Goal: Transaction & Acquisition: Obtain resource

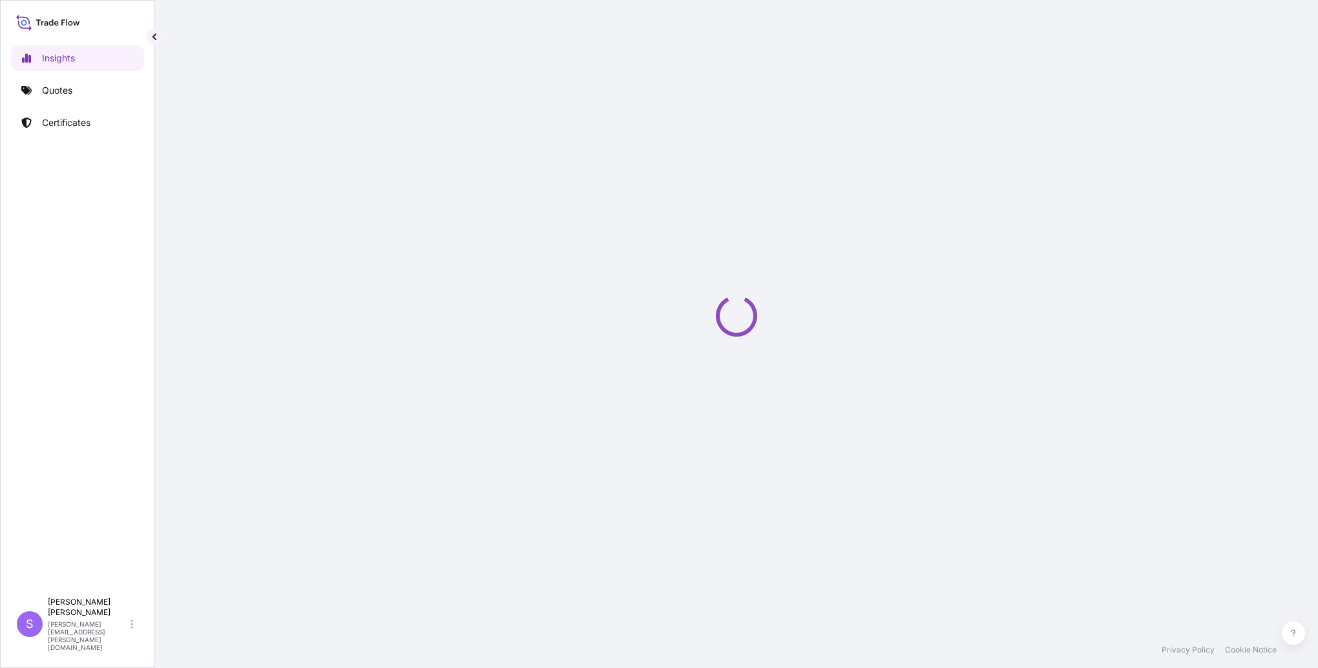
select select "2025"
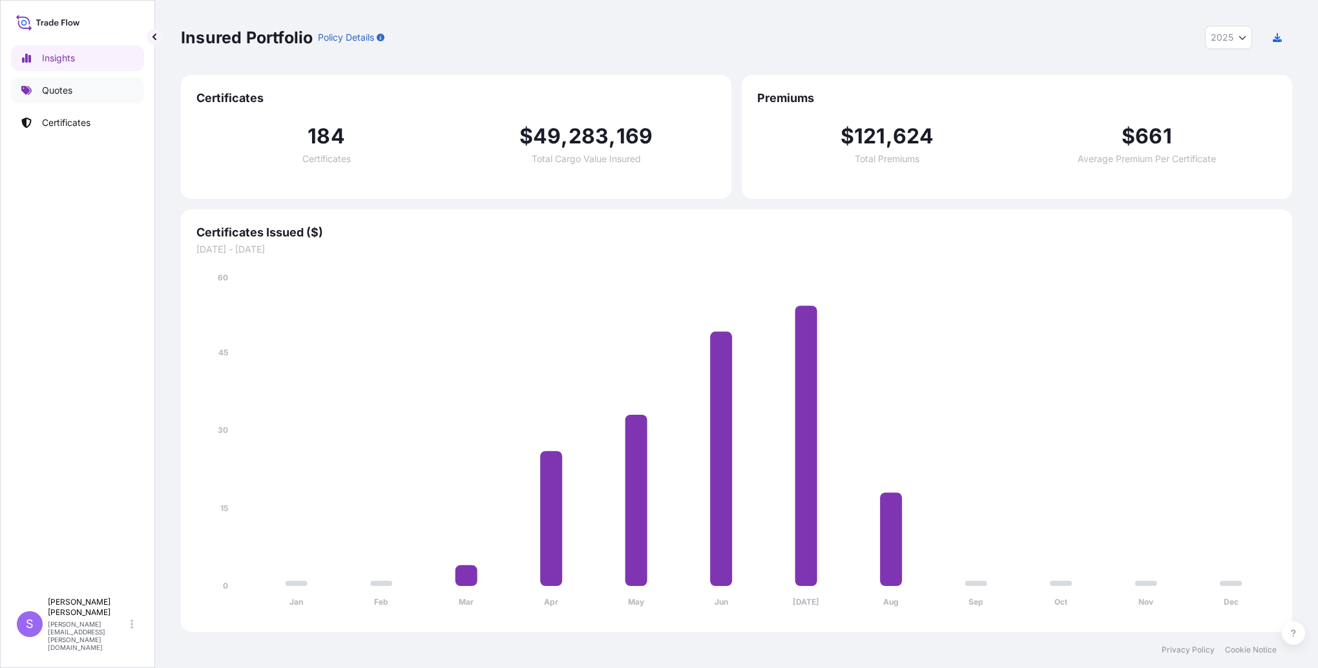
click at [67, 87] on p "Quotes" at bounding box center [57, 90] width 30 height 13
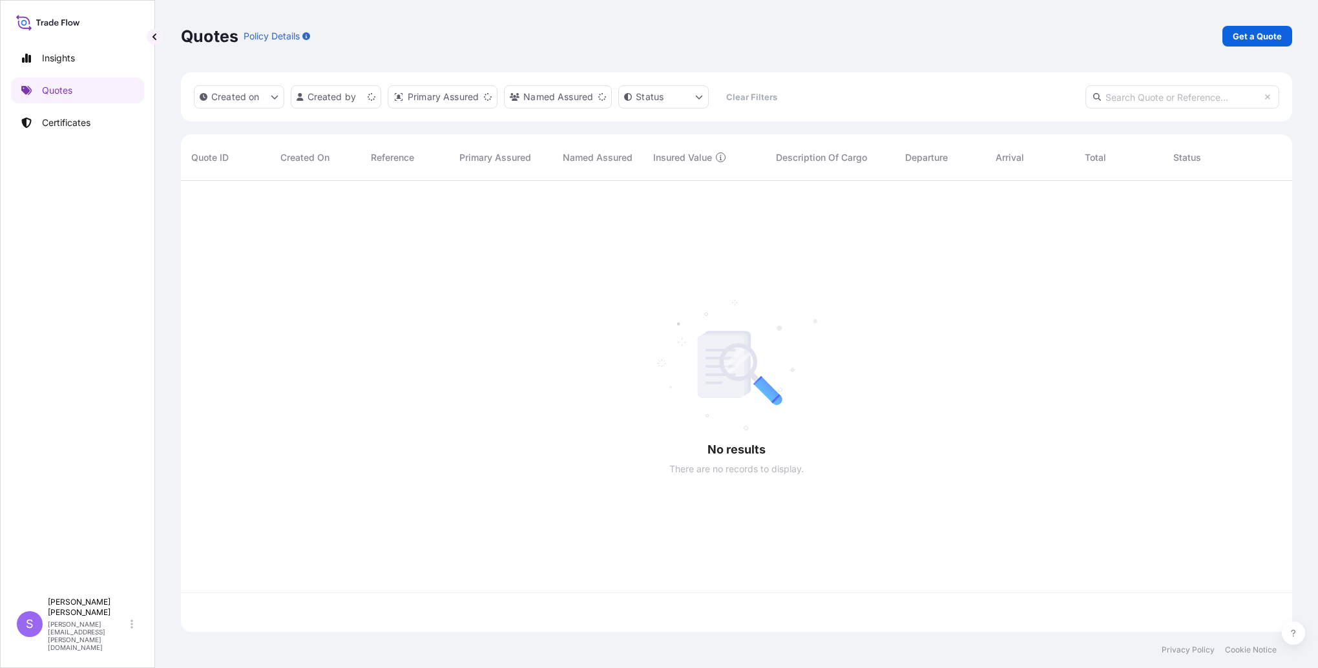
scroll to position [448, 1101]
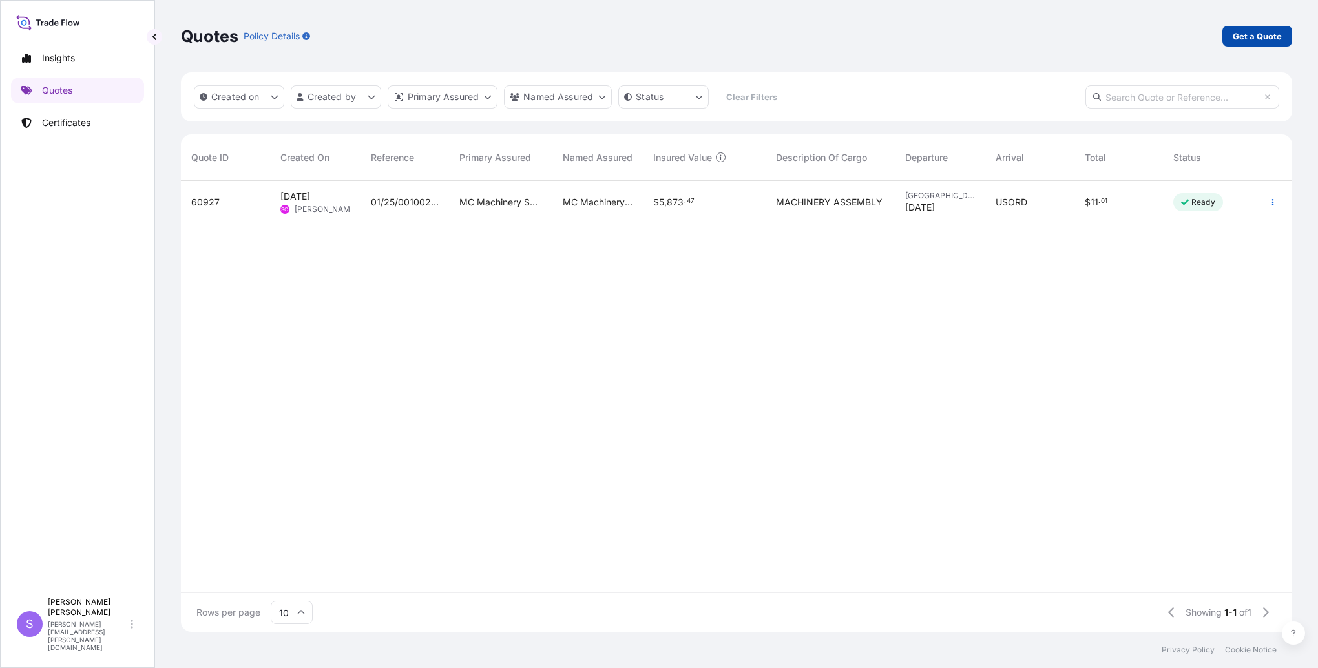
click at [1270, 32] on p "Get a Quote" at bounding box center [1256, 36] width 49 height 13
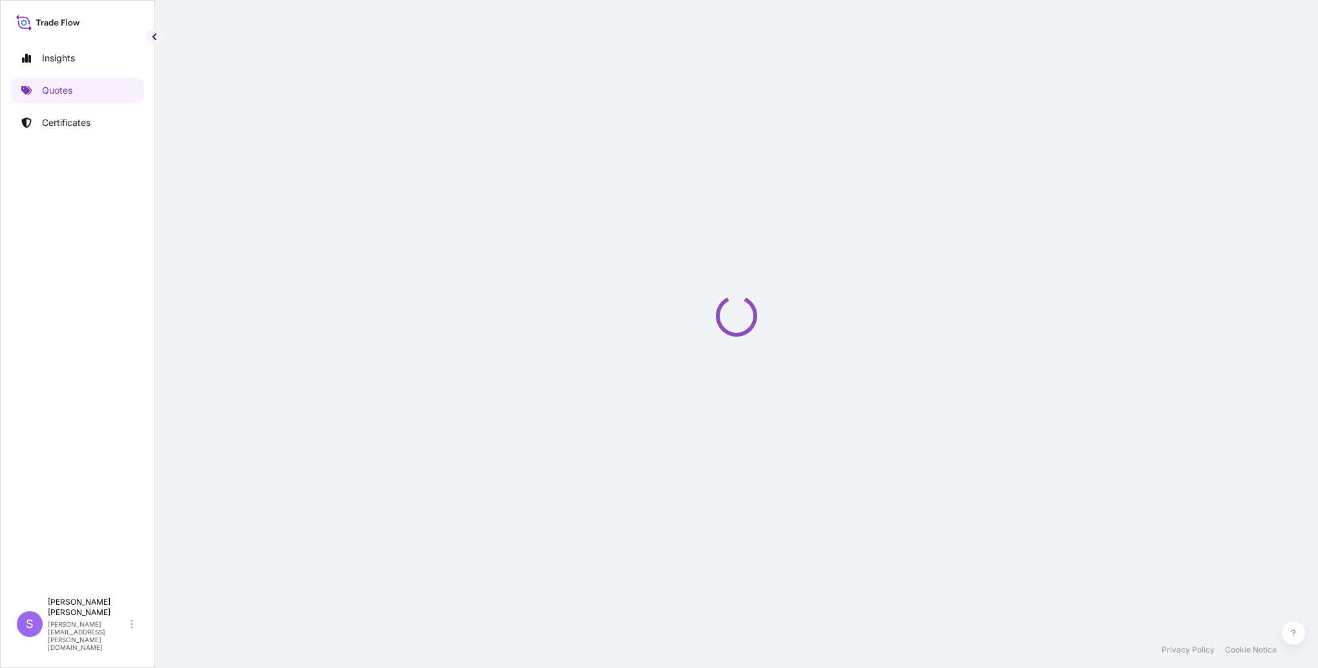
select select "Ocean Vessel"
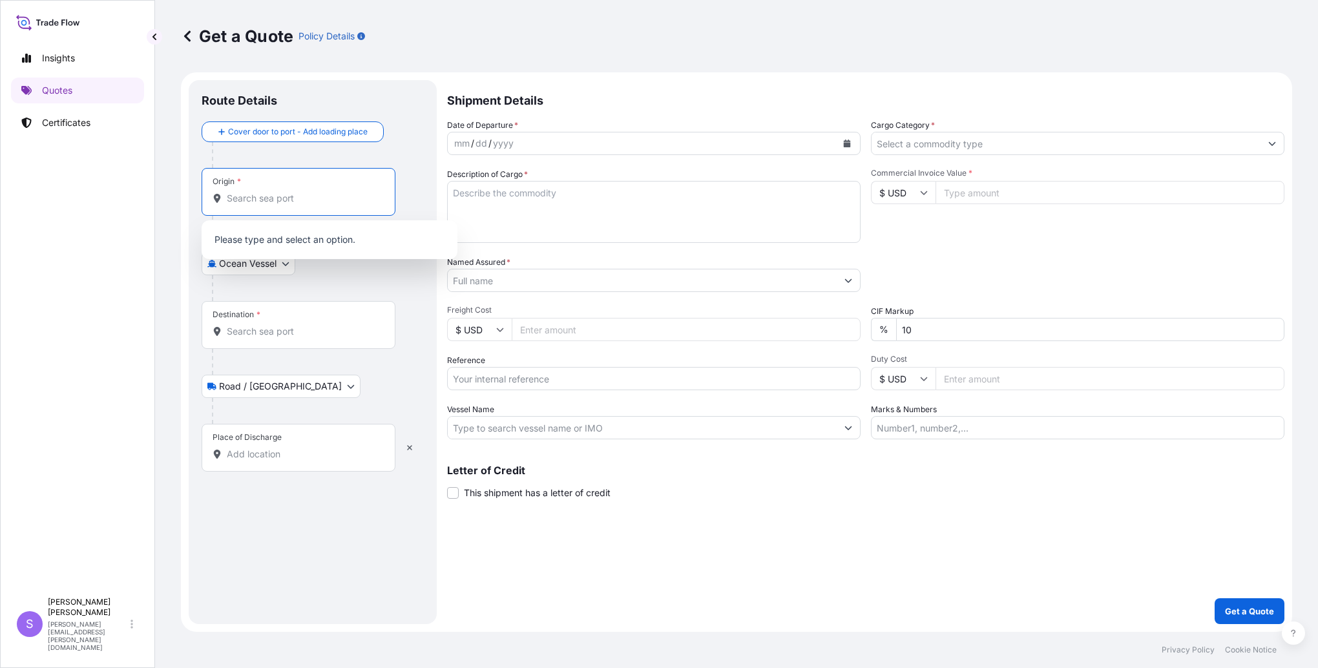
click at [264, 202] on input "Origin *" at bounding box center [303, 198] width 152 height 13
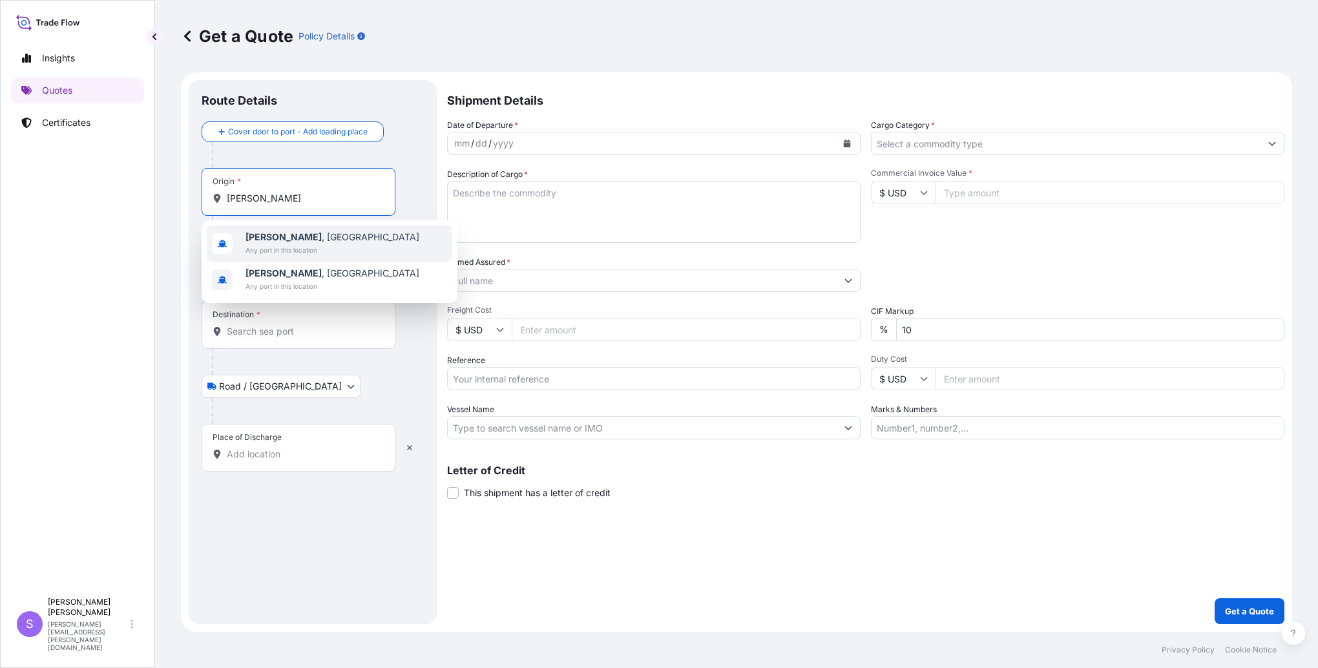
click at [285, 235] on span "[PERSON_NAME] , [GEOGRAPHIC_DATA]" at bounding box center [332, 237] width 174 height 13
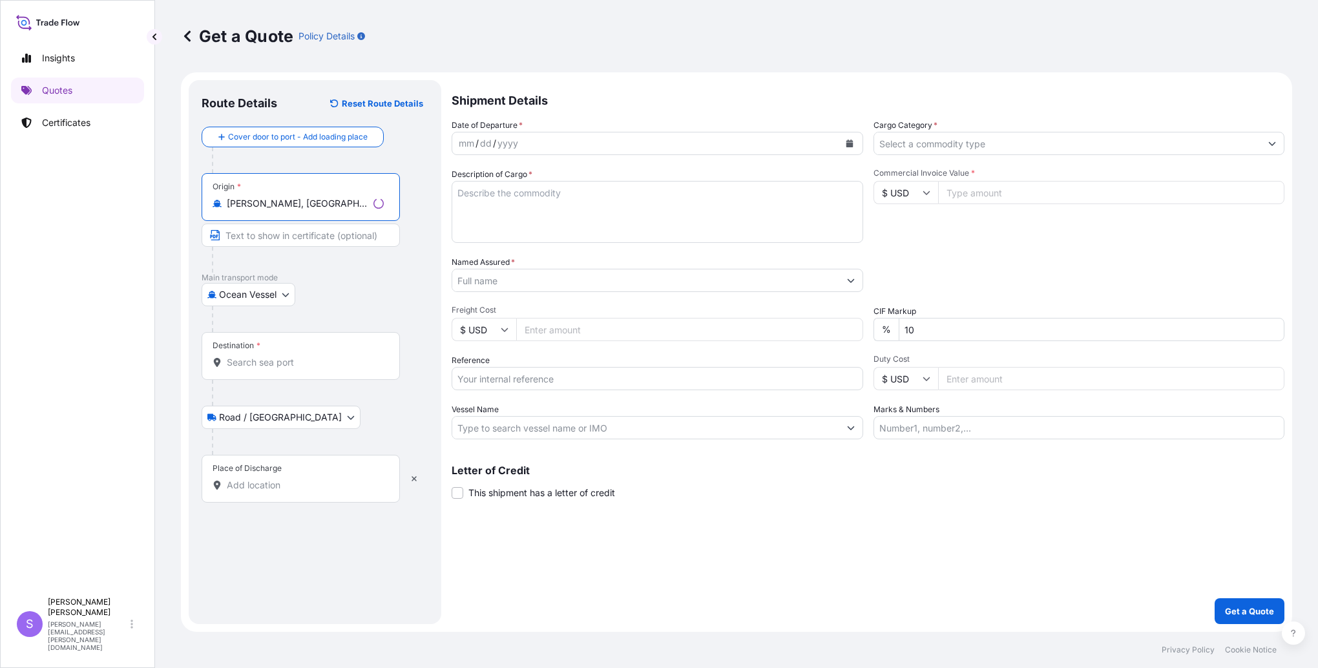
type input "[PERSON_NAME], [GEOGRAPHIC_DATA]"
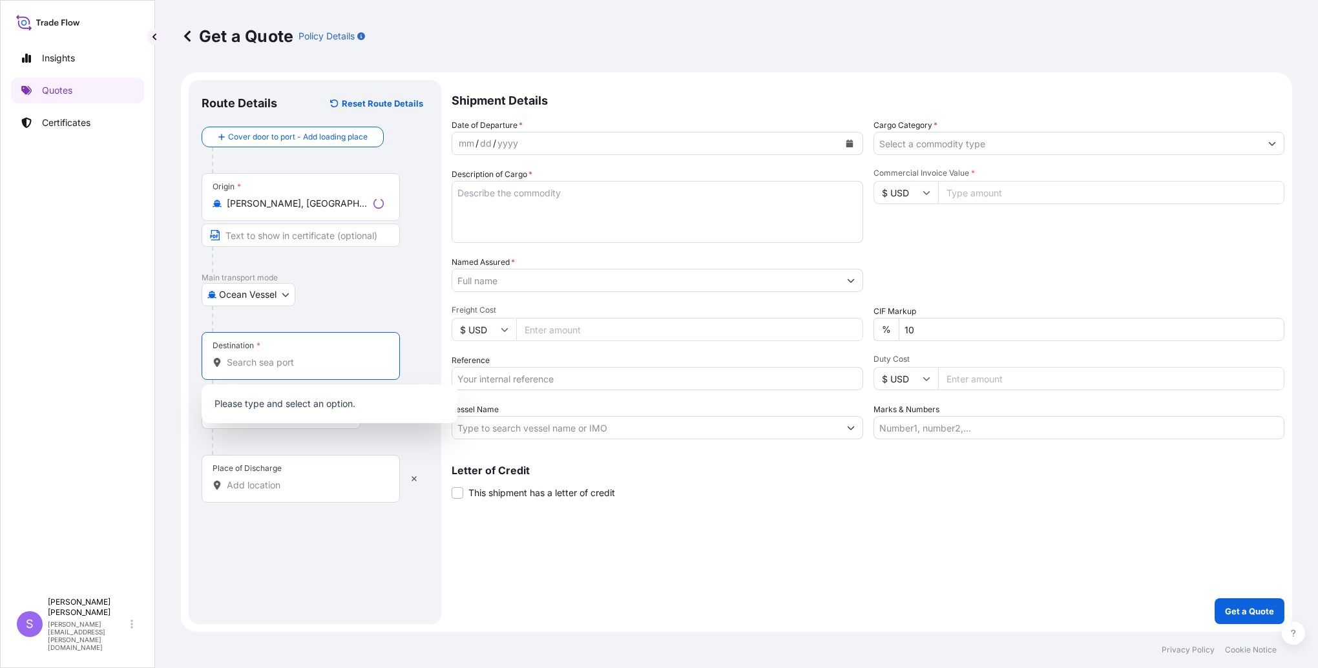
click at [287, 360] on input "Destination *" at bounding box center [305, 362] width 157 height 13
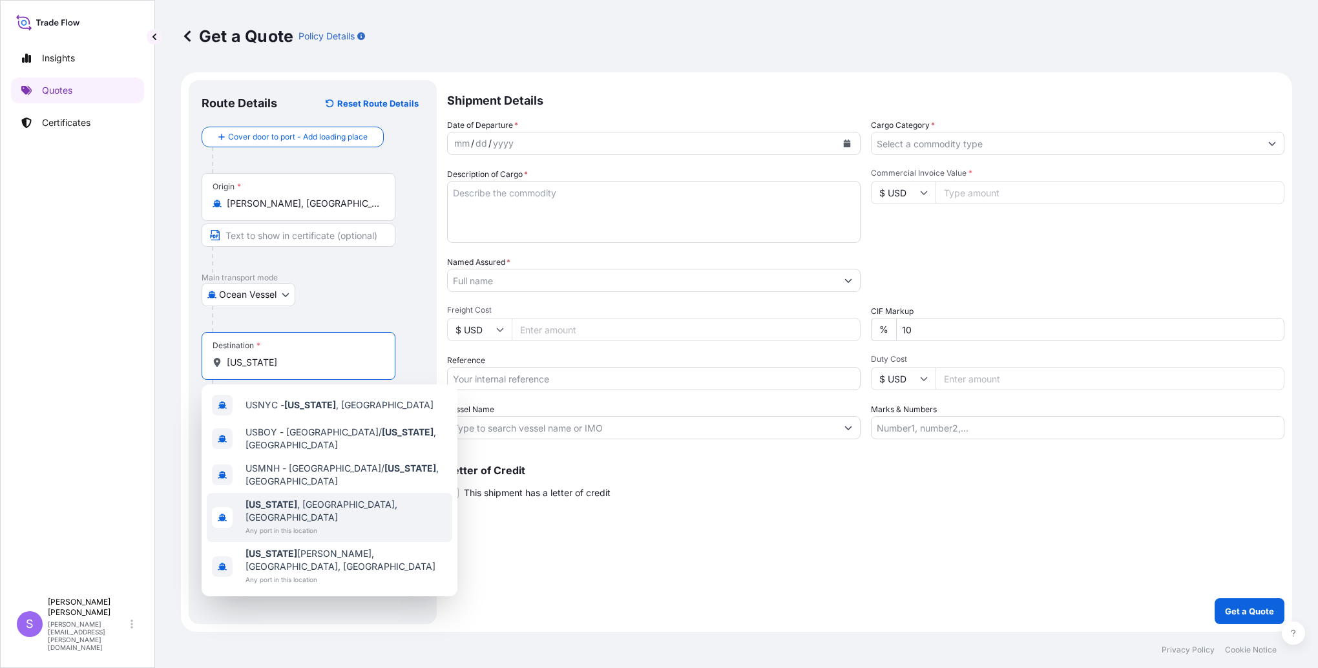
click at [279, 524] on span "Any port in this location" at bounding box center [346, 530] width 202 height 13
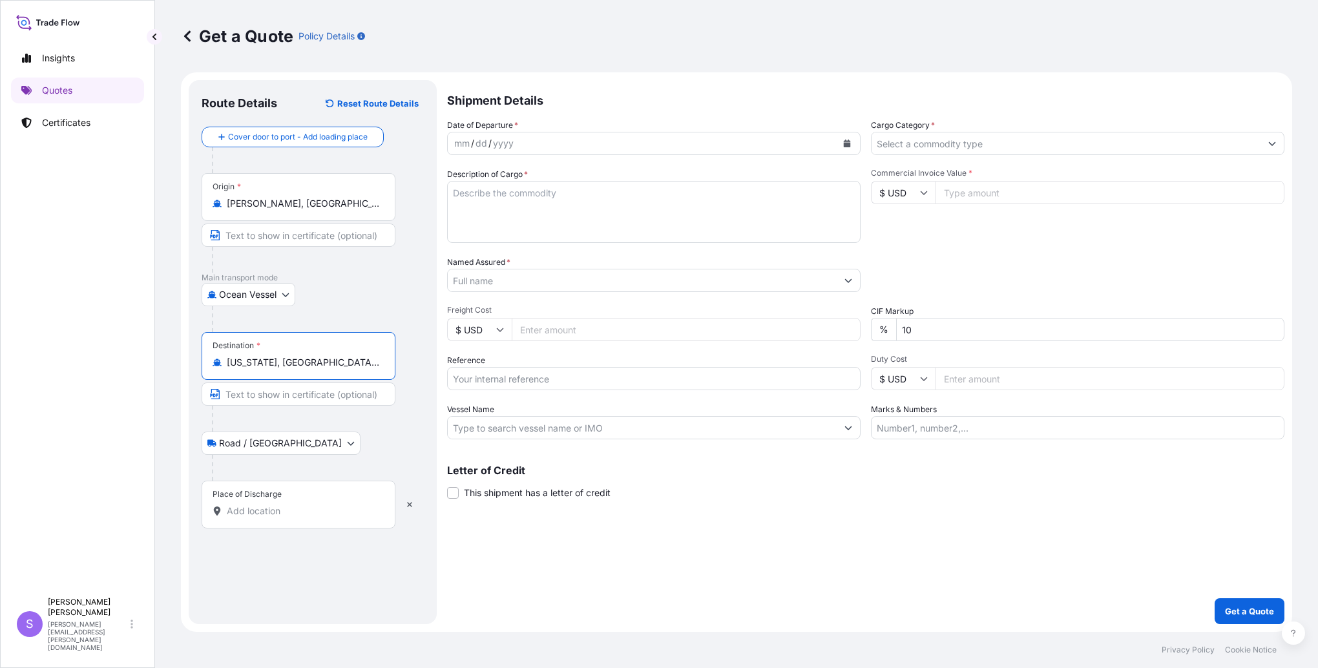
type input "[US_STATE], [GEOGRAPHIC_DATA], [GEOGRAPHIC_DATA]"
click at [279, 500] on div "Place of Discharge" at bounding box center [299, 505] width 194 height 48
click at [279, 504] on input "Place of Discharge" at bounding box center [303, 510] width 152 height 13
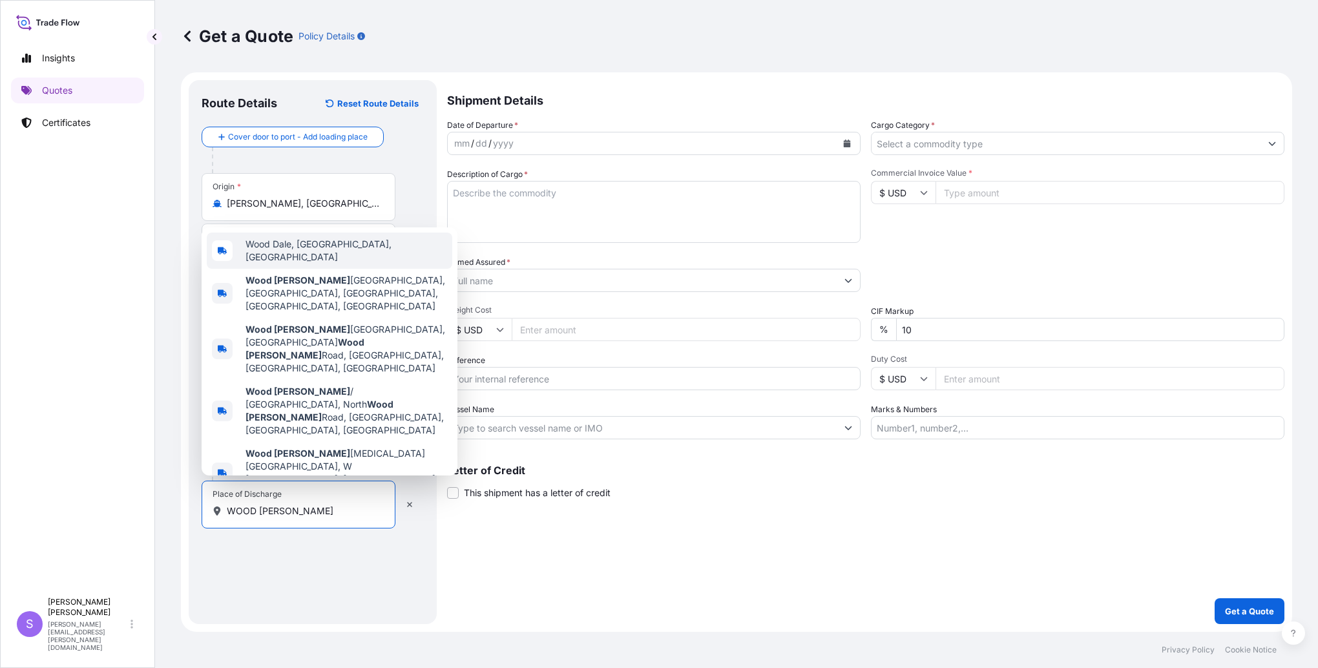
click at [305, 264] on span "Wood Dale, [GEOGRAPHIC_DATA], [GEOGRAPHIC_DATA]" at bounding box center [346, 251] width 202 height 26
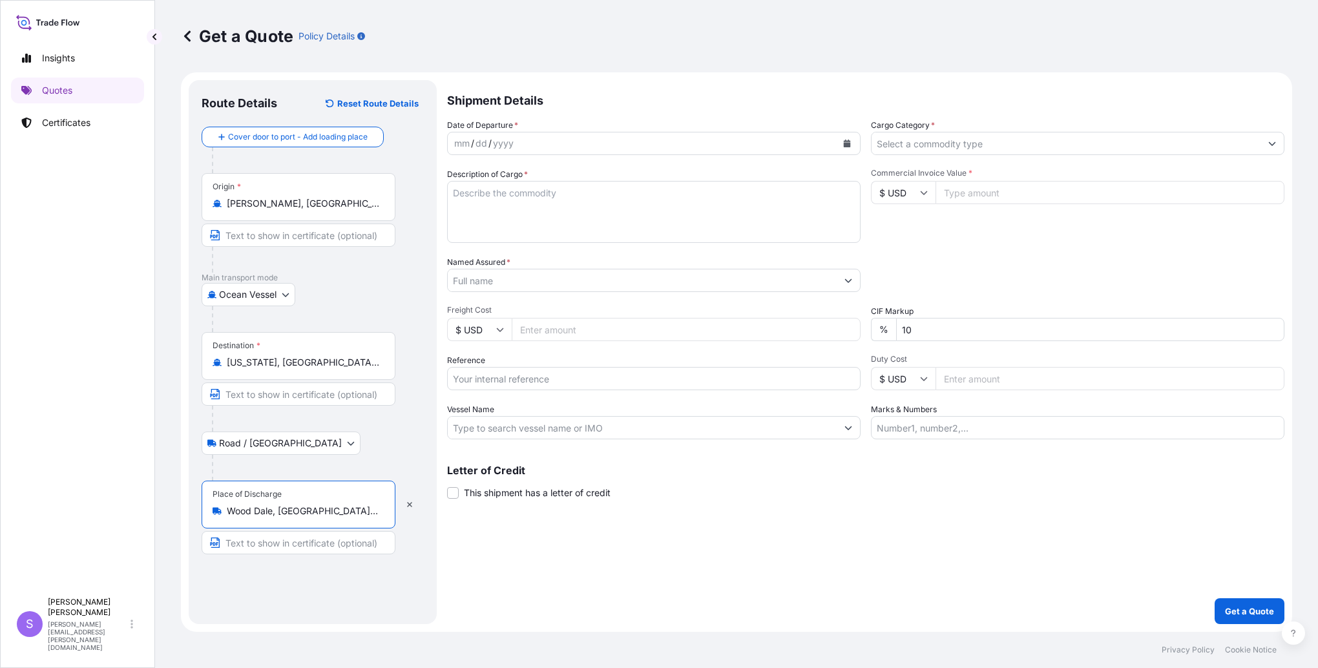
type input "Wood Dale, [GEOGRAPHIC_DATA], [GEOGRAPHIC_DATA]"
click at [848, 143] on icon "Calendar" at bounding box center [847, 144] width 7 height 8
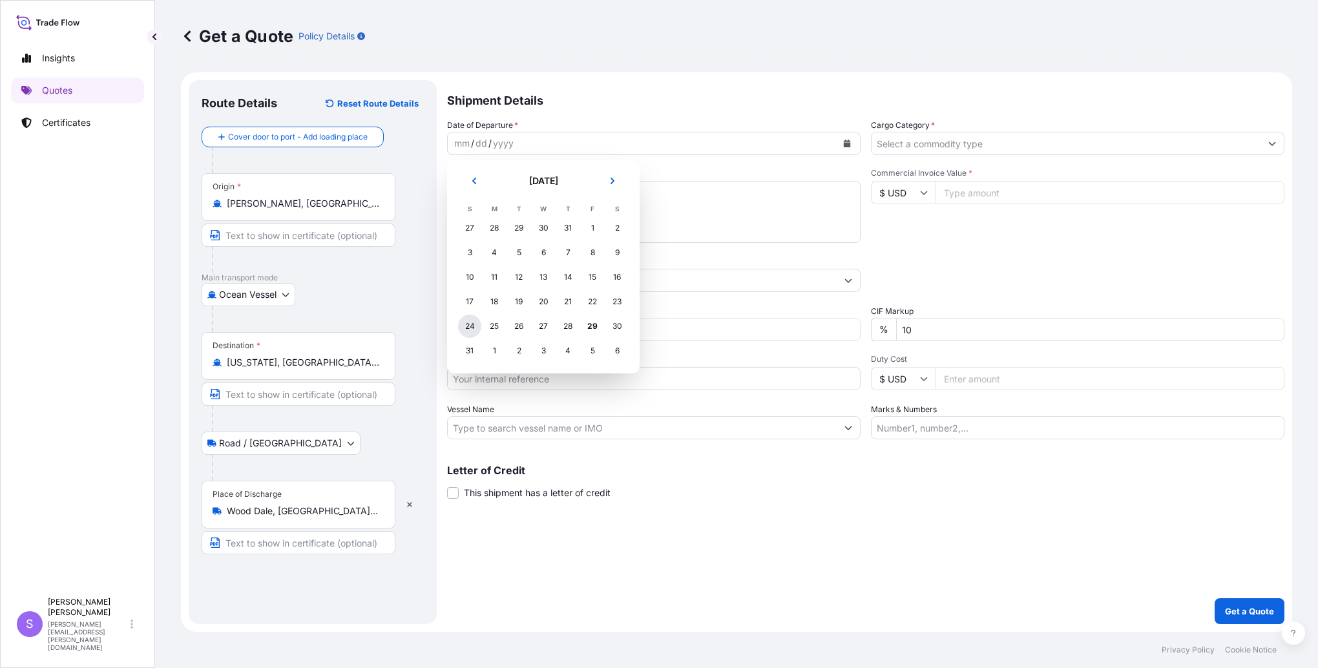
click at [475, 330] on div "24" at bounding box center [469, 326] width 23 height 23
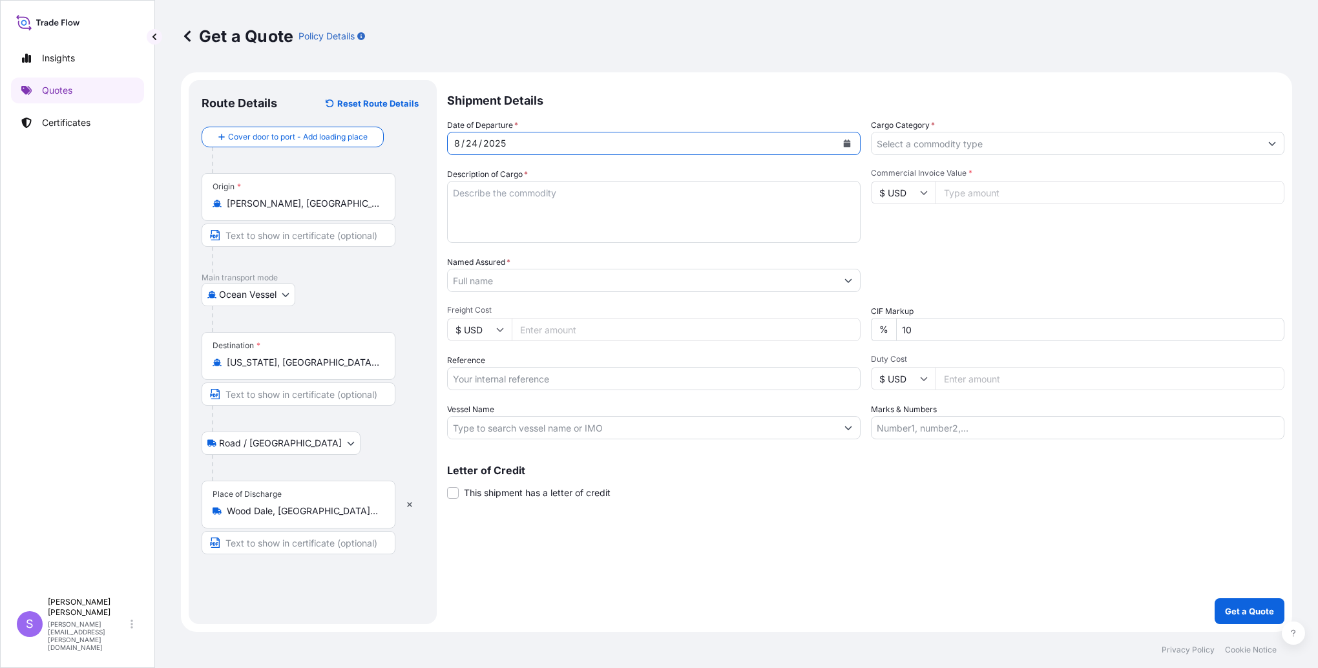
click at [977, 147] on input "Cargo Category *" at bounding box center [1065, 143] width 389 height 23
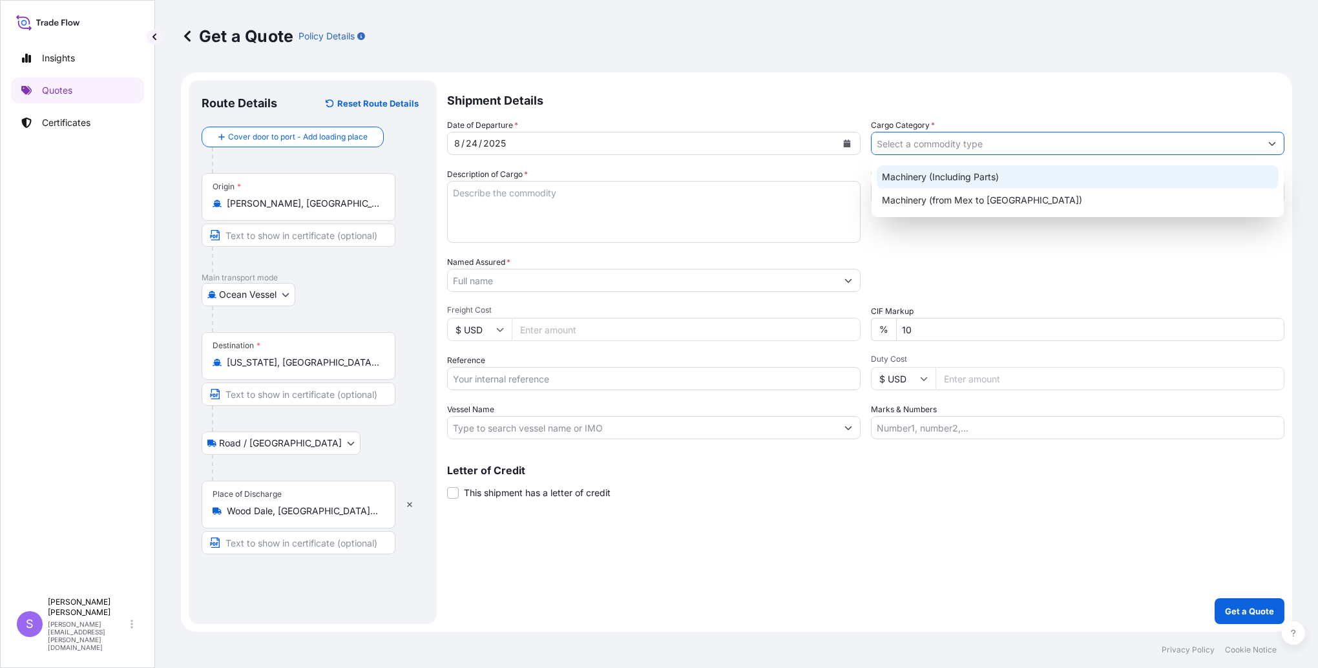
click at [932, 180] on div "Machinery (Including Parts)" at bounding box center [1078, 176] width 402 height 23
type input "Machinery (Including Parts)"
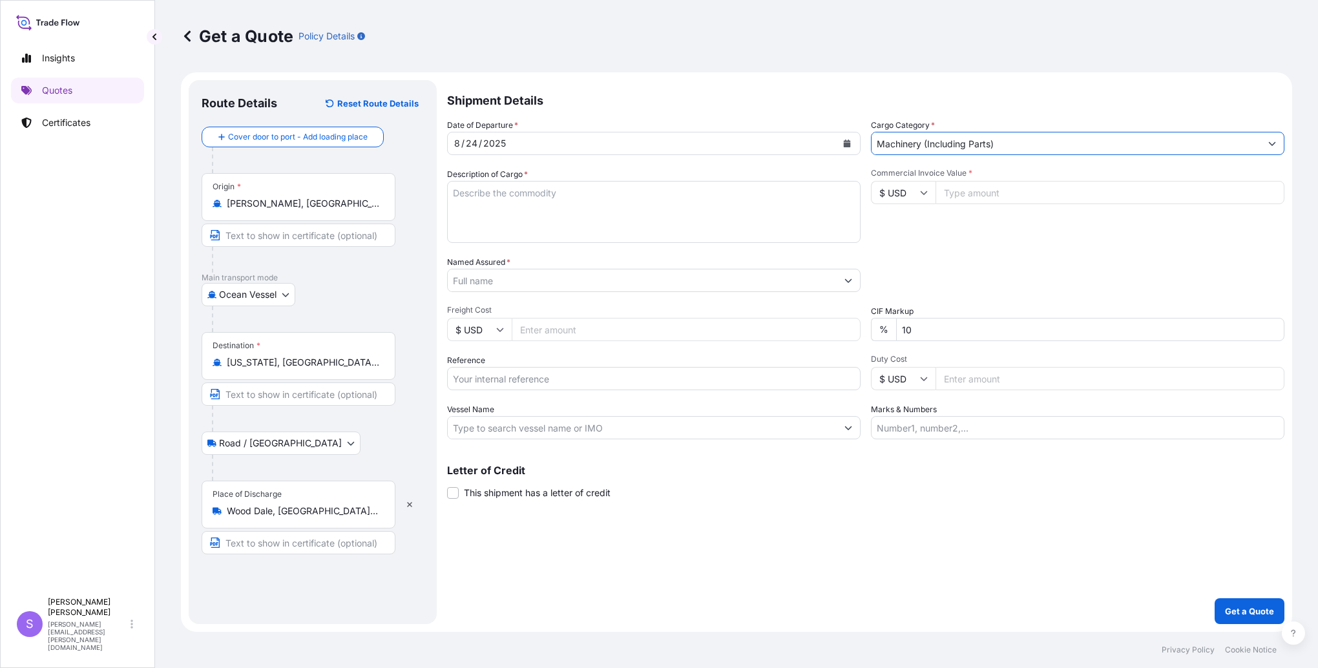
click at [942, 140] on input "Machinery (Including Parts)" at bounding box center [1065, 143] width 389 height 23
click at [1061, 145] on input "Machinery (Including Parts)" at bounding box center [1065, 143] width 389 height 23
click at [939, 149] on input "Machinery (Including Parts)" at bounding box center [1065, 143] width 389 height 23
click at [1270, 143] on icon "Show suggestions" at bounding box center [1272, 144] width 7 height 4
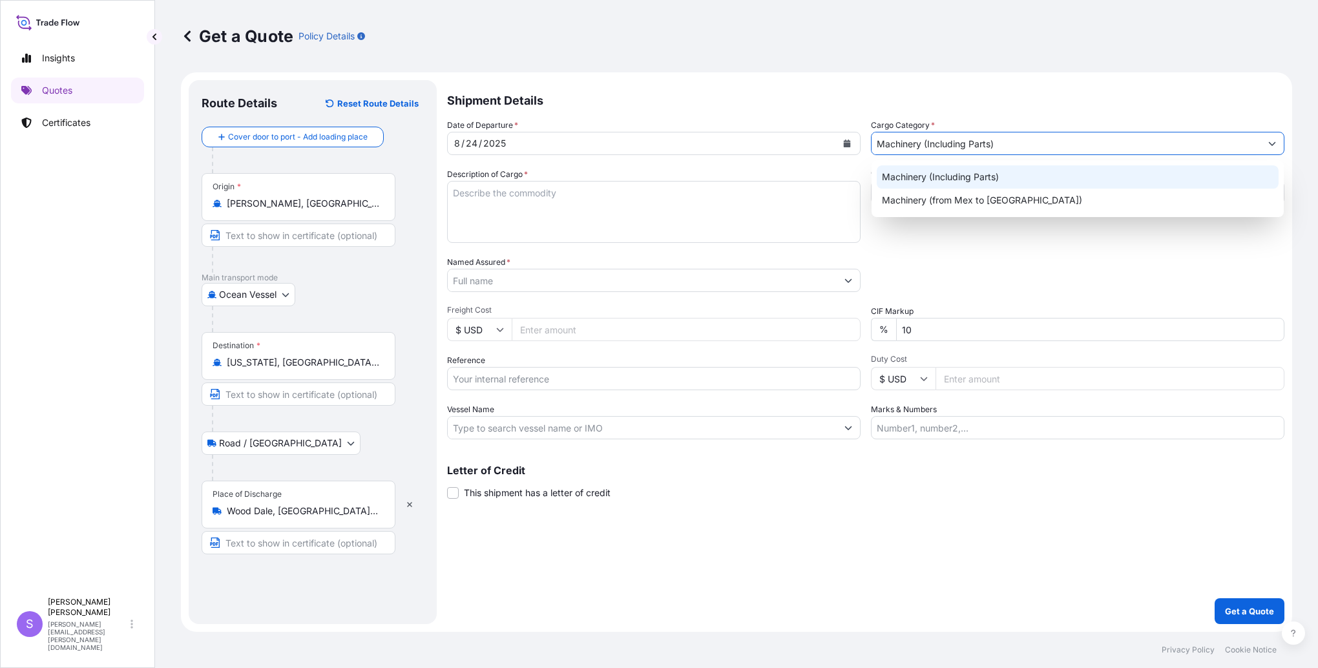
click at [952, 178] on div "Machinery (Including Parts)" at bounding box center [1078, 176] width 402 height 23
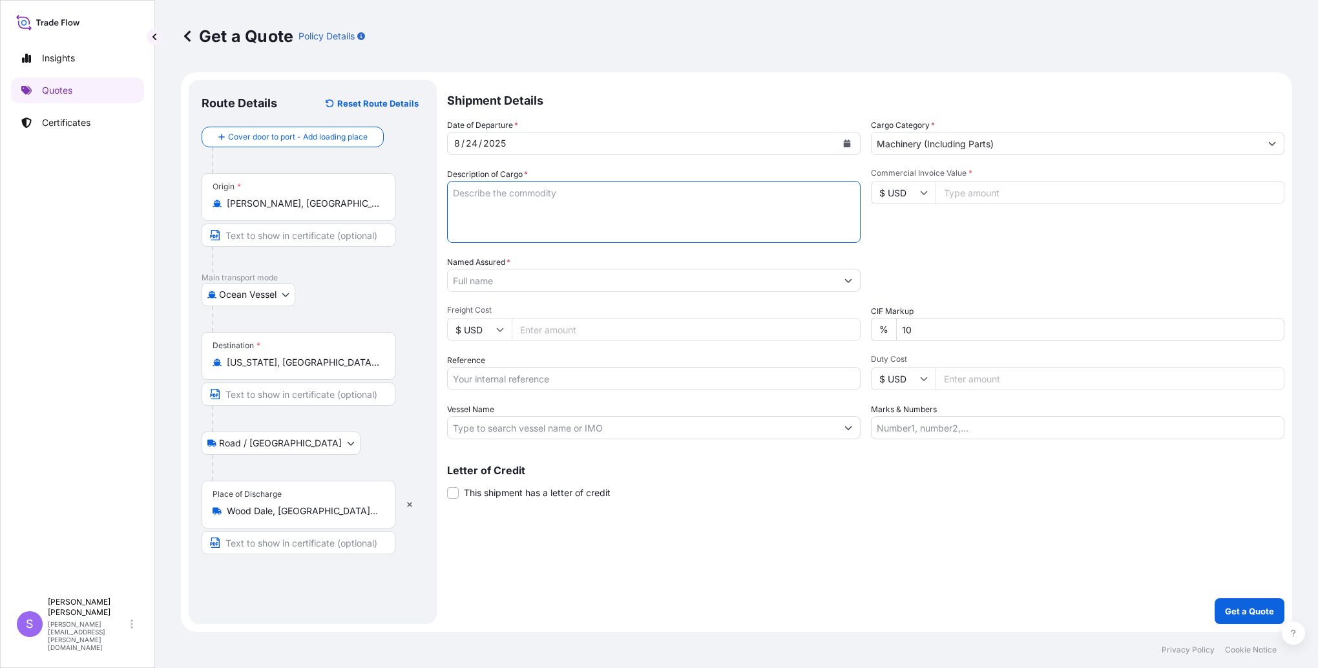
click at [484, 217] on textarea "Description of Cargo *" at bounding box center [653, 212] width 413 height 62
click at [545, 195] on textarea "PO-U0190477" at bounding box center [653, 212] width 413 height 62
paste textarea "F00121424"
click at [478, 213] on textarea "PO-U0190477 F00121424 P/N 576482" at bounding box center [653, 212] width 413 height 62
paste textarea "Gantry-Eagle 1200, Electrical Discharge Machine(Specify Opt)"
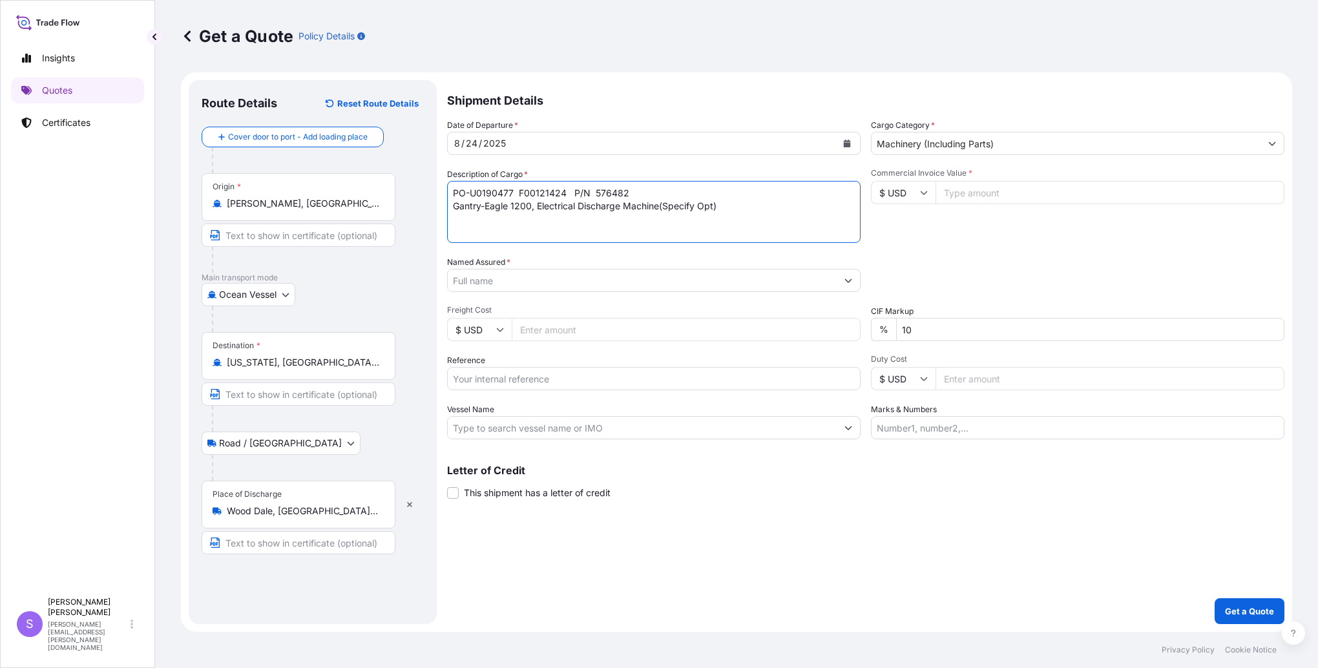
click at [721, 205] on textarea "PO-U0190477 F00121424 P/N 576482 Gantry-Eagle 1200, Electrical Discharge Machin…" at bounding box center [653, 212] width 413 height 62
type textarea "PO-U0190477 F00121424 P/N 576482 Gantry-Eagle 1200, Electrical Discharge Machine"
click at [988, 190] on input "Commercial Invoice Value *" at bounding box center [1109, 192] width 349 height 23
type input "308498.00"
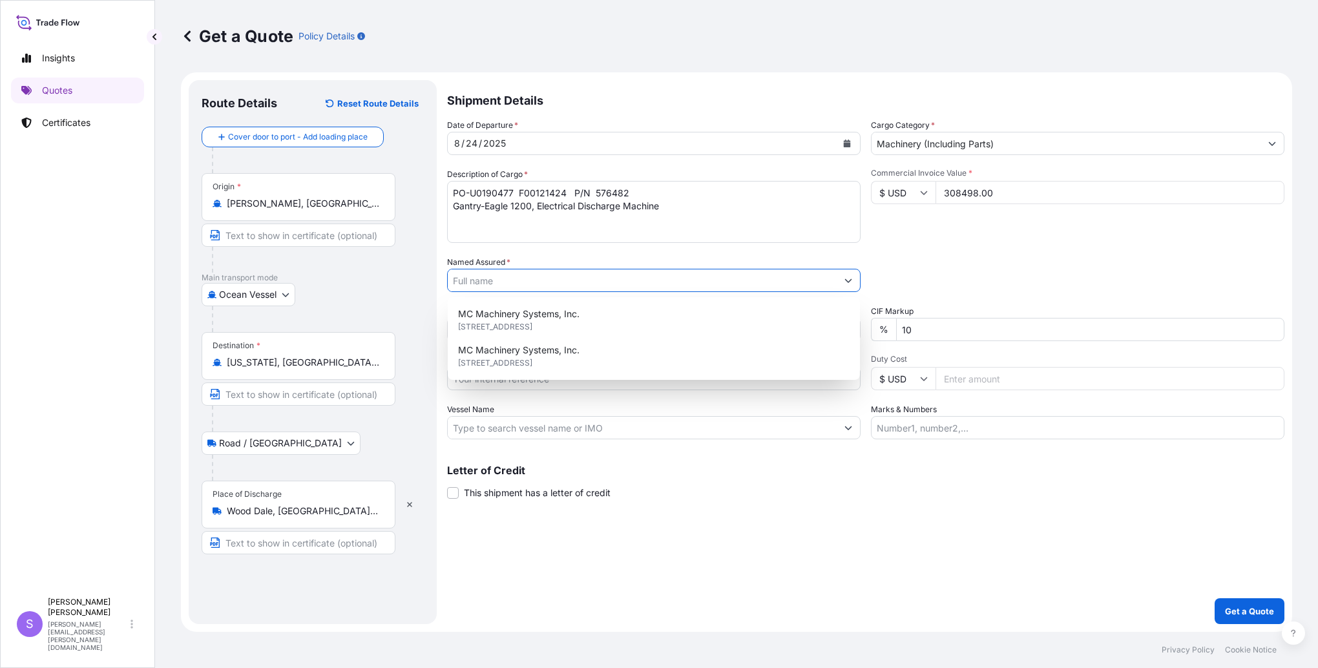
click at [576, 284] on input "Named Assured *" at bounding box center [642, 280] width 389 height 23
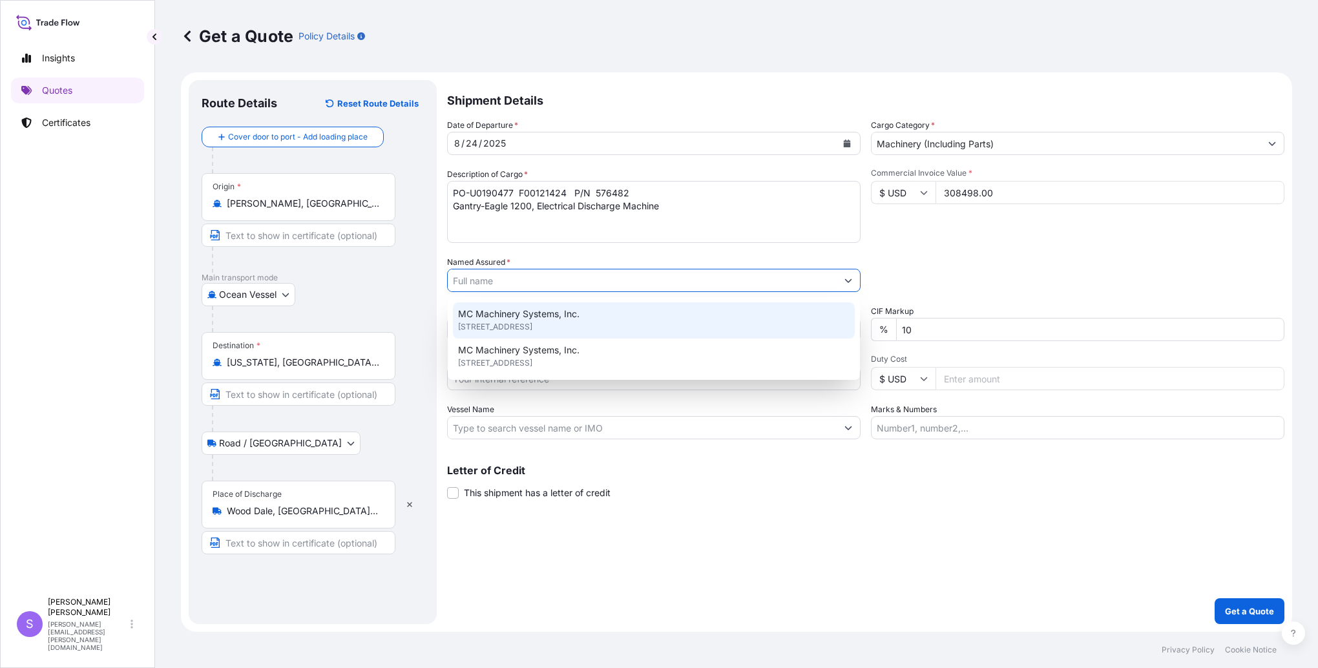
click at [555, 319] on span "MC Machinery Systems, Inc." at bounding box center [518, 313] width 121 height 13
type input "MC Machinery Systems, Inc."
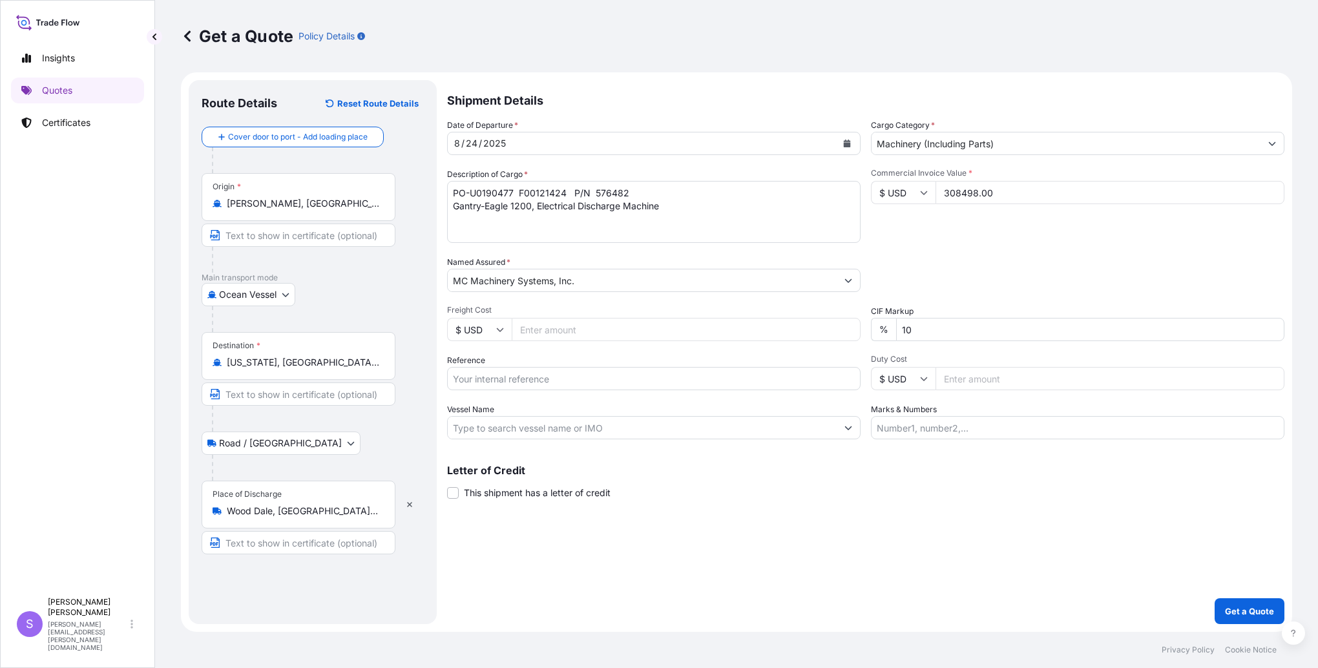
click at [581, 335] on input "Freight Cost" at bounding box center [686, 329] width 349 height 23
type input "23115.00"
click at [638, 375] on input "Reference" at bounding box center [653, 378] width 413 height 23
type input "HAM0095427"
click at [581, 429] on input "Vessel Name" at bounding box center [642, 427] width 389 height 23
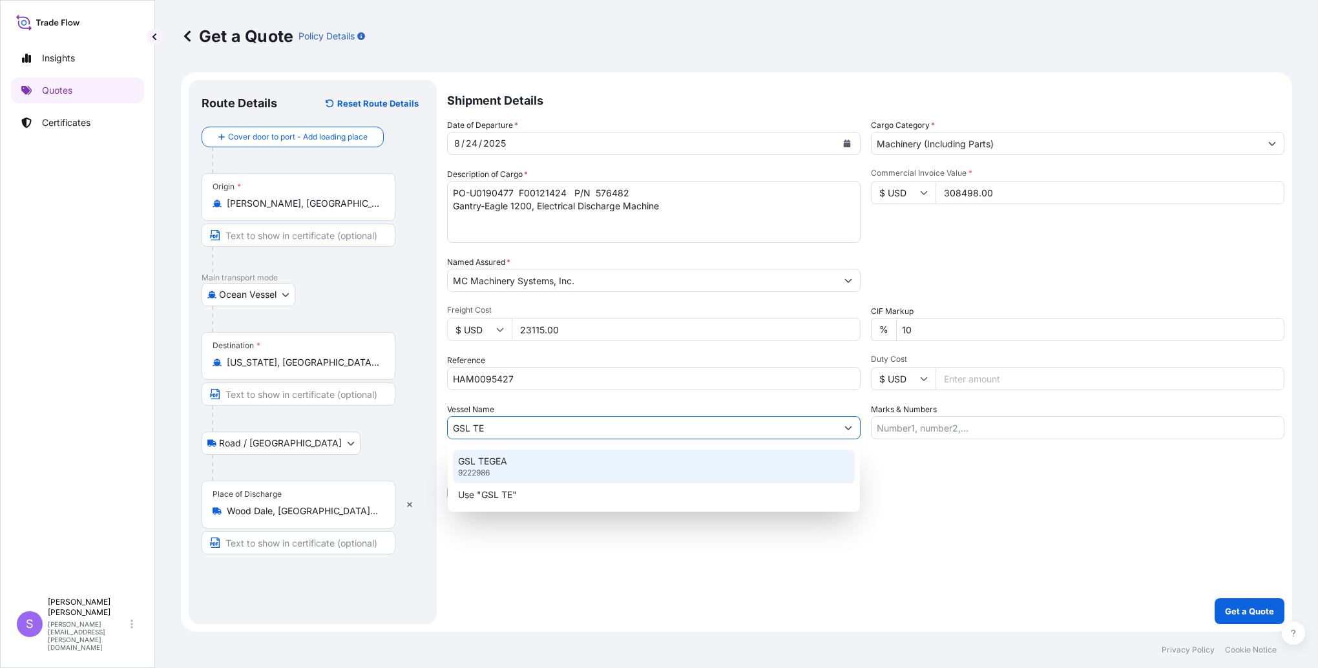
click at [508, 464] on div "GSL TEGEA 9222986" at bounding box center [654, 467] width 402 height 34
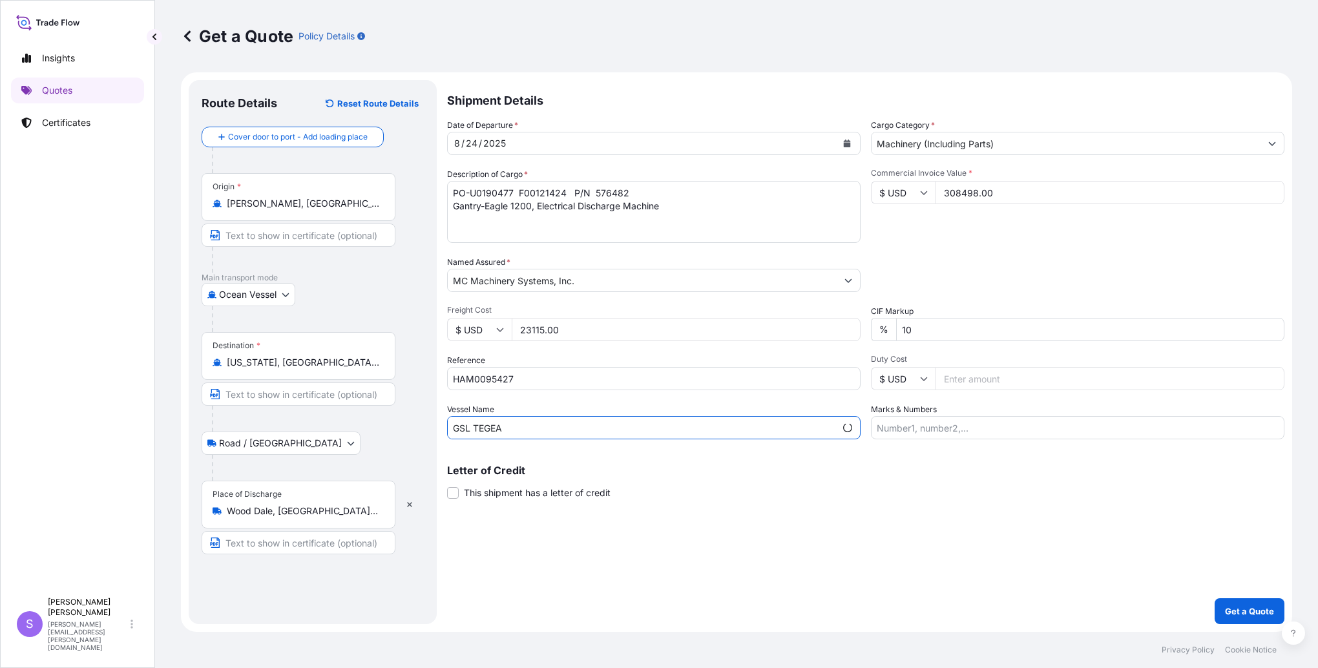
type input "GSL TEGEA"
click at [940, 434] on input "Marks & Numbers" at bounding box center [1077, 427] width 413 height 23
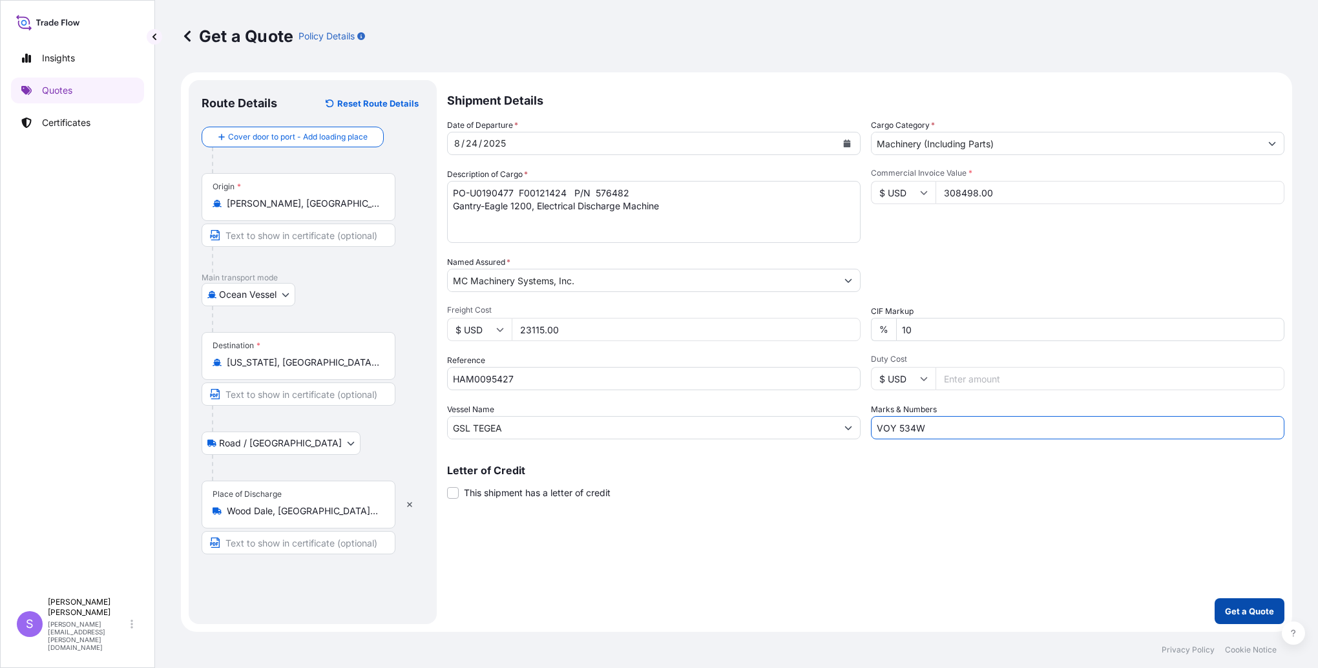
type input "VOY 534W"
click at [1240, 614] on p "Get a Quote" at bounding box center [1249, 611] width 49 height 13
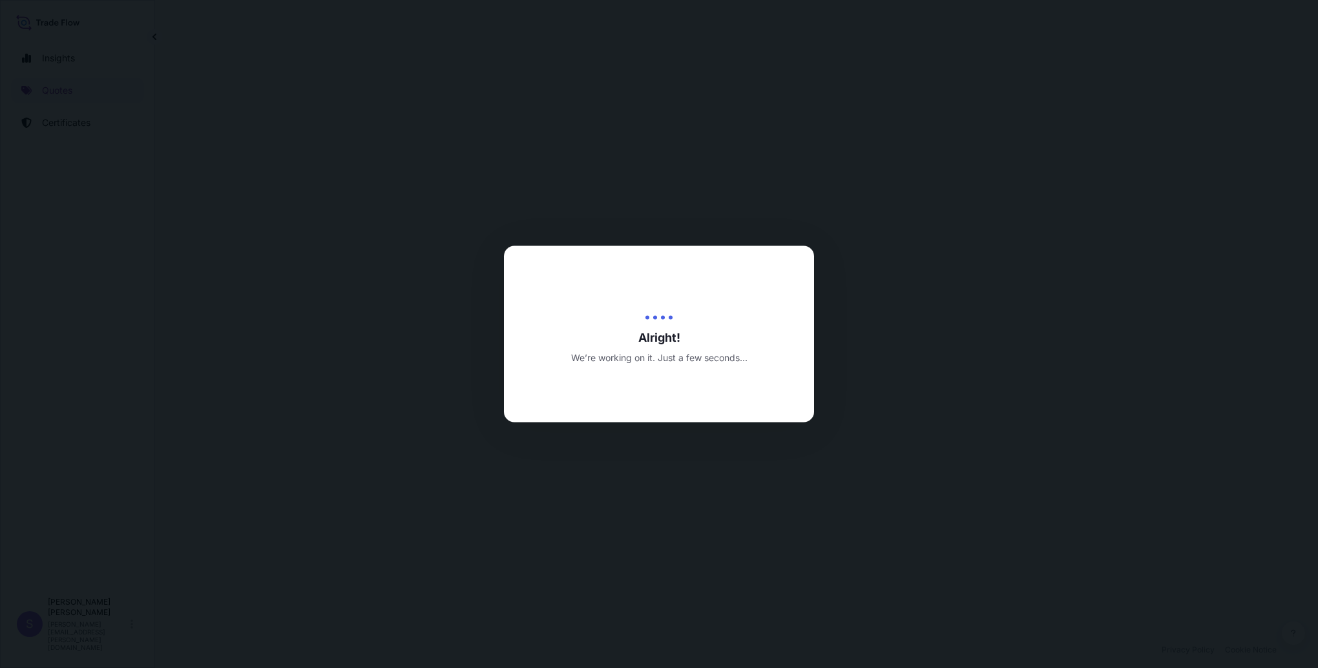
select select "Ocean Vessel"
select select "Road / [GEOGRAPHIC_DATA]"
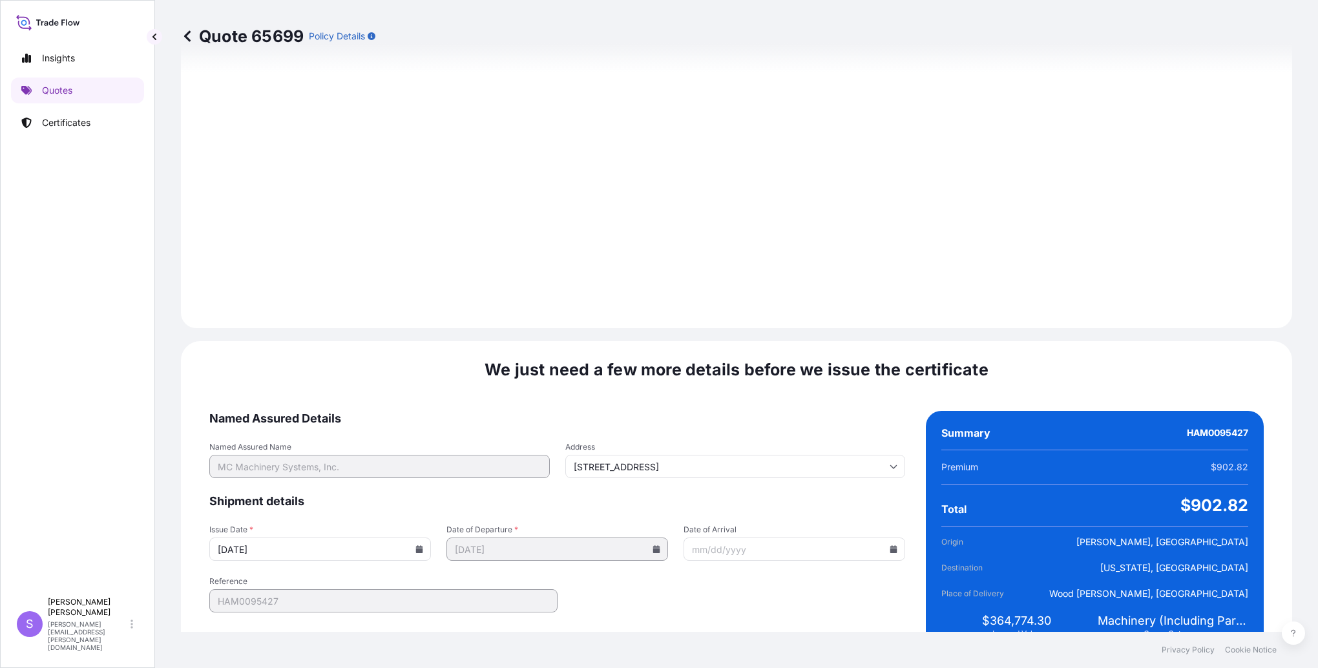
scroll to position [1449, 0]
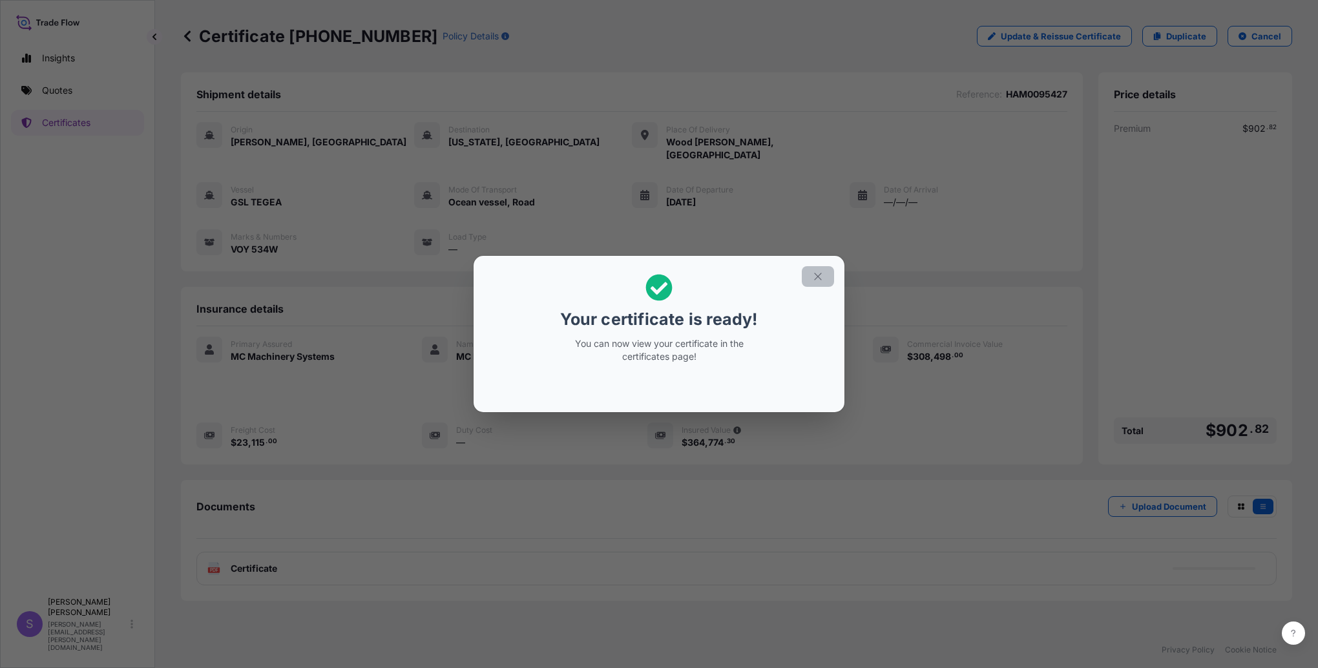
click at [816, 280] on icon "button" at bounding box center [818, 277] width 12 height 12
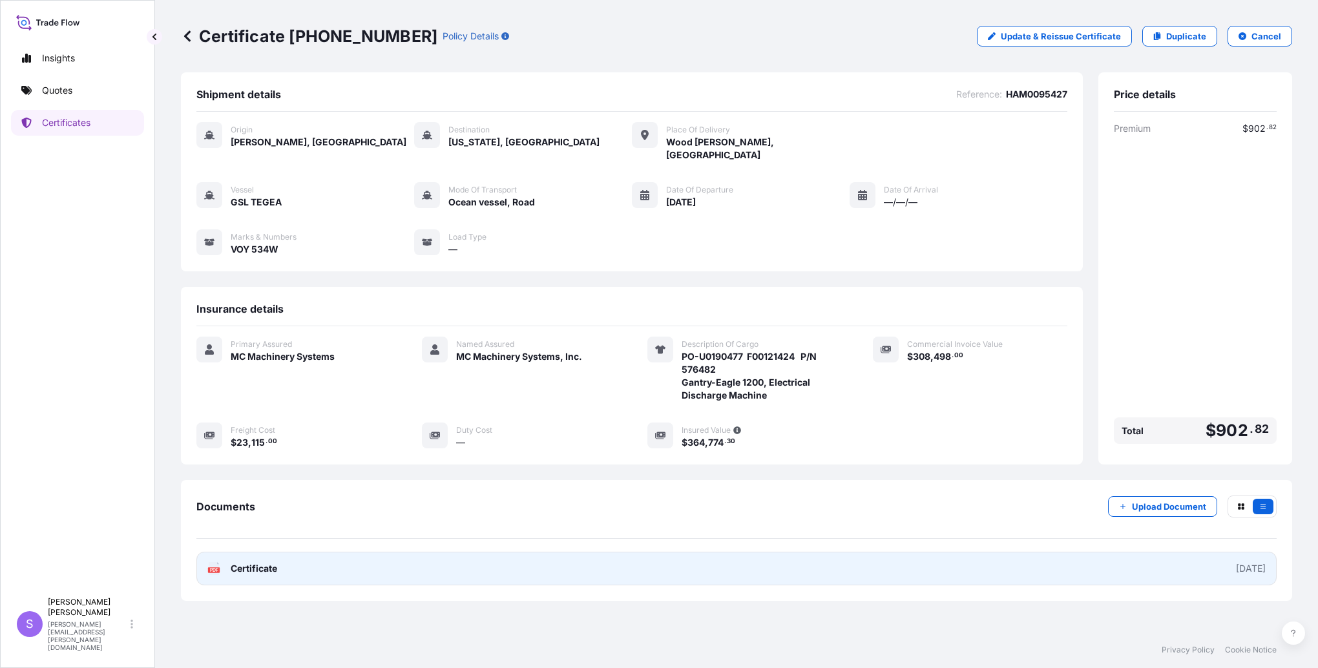
click at [266, 562] on span "Certificate" at bounding box center [254, 568] width 47 height 13
